Goal: Check status: Check status

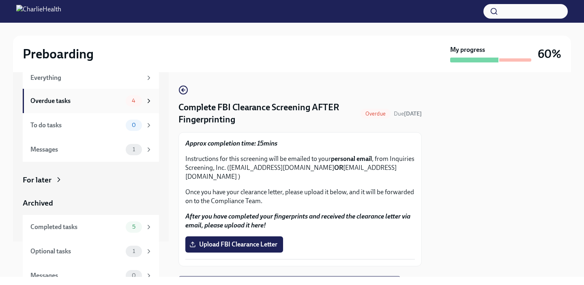
scroll to position [35, 0]
click at [127, 103] on span "4" at bounding box center [133, 101] width 13 height 6
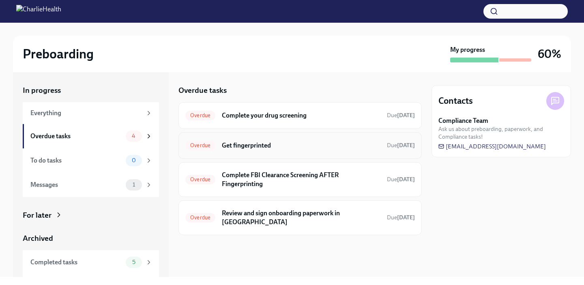
click at [328, 154] on div "Overdue Get fingerprinted Due [DATE]" at bounding box center [299, 145] width 243 height 27
click at [197, 147] on span "Overdue" at bounding box center [200, 145] width 30 height 6
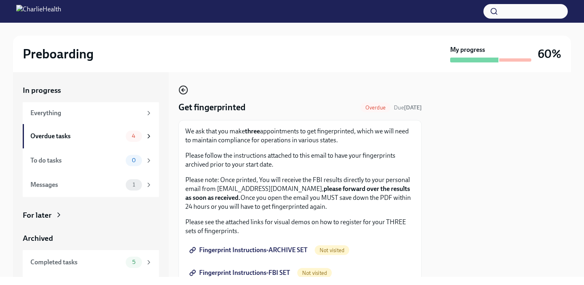
click at [186, 94] on circle "button" at bounding box center [183, 90] width 8 height 8
